Goal: Transaction & Acquisition: Download file/media

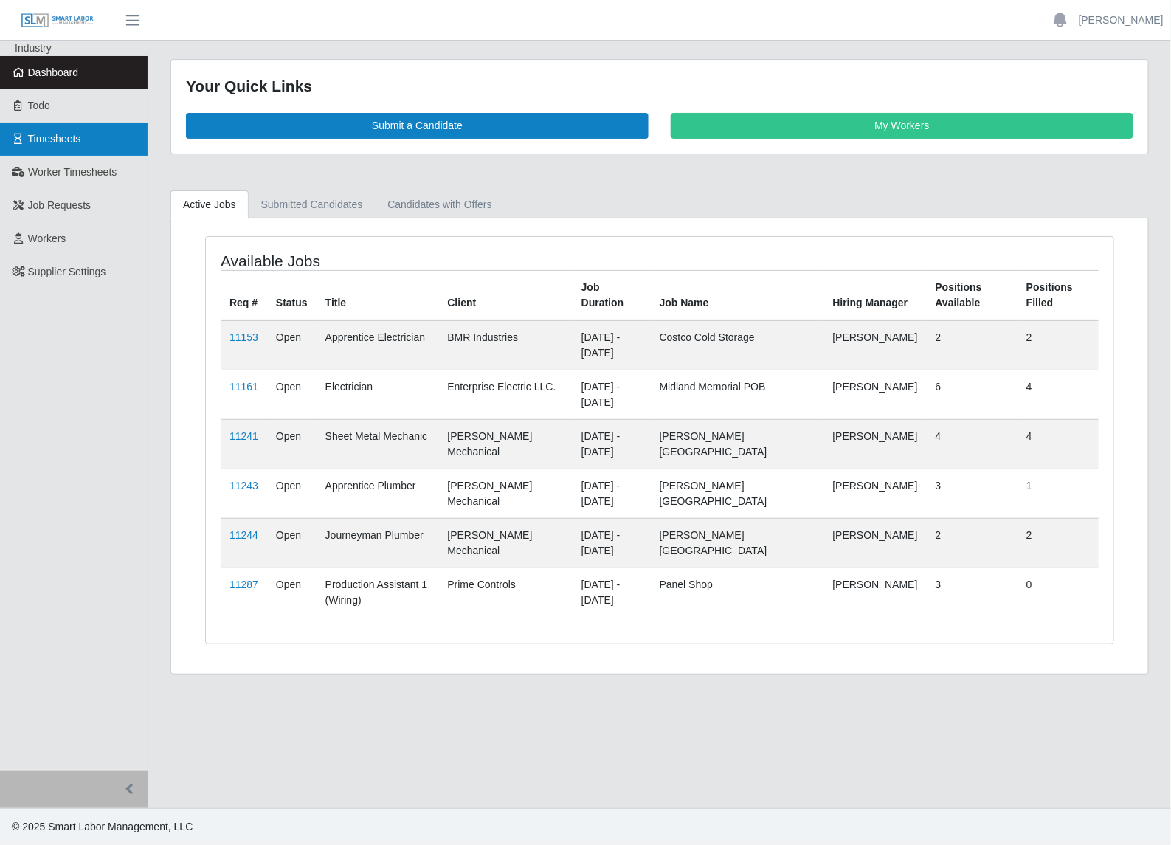
click at [75, 145] on span "Timesheets" at bounding box center [54, 139] width 53 height 12
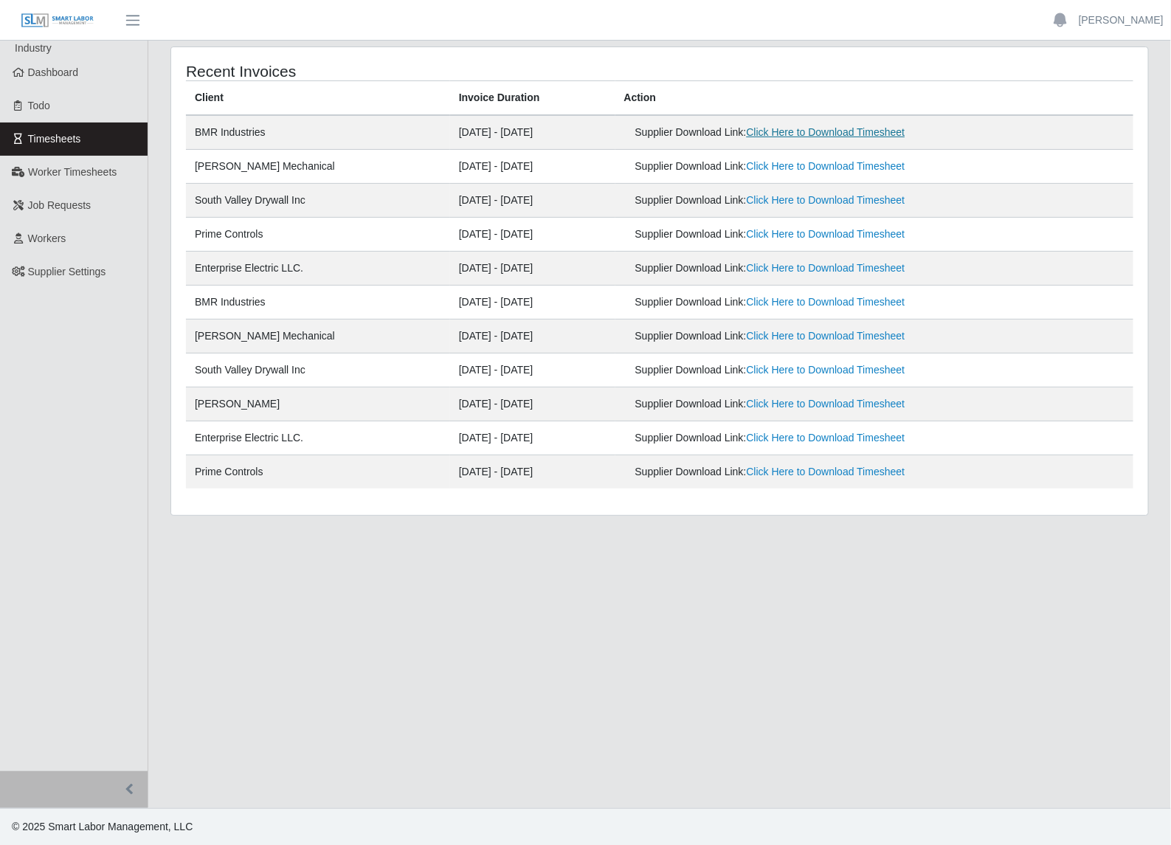
click at [799, 134] on link "Click Here to Download Timesheet" at bounding box center [826, 132] width 159 height 12
click at [797, 167] on link "Click Here to Download Timesheet" at bounding box center [826, 166] width 159 height 12
click at [781, 203] on link "Click Here to Download Timesheet" at bounding box center [826, 200] width 159 height 12
